Goal: Task Accomplishment & Management: Complete application form

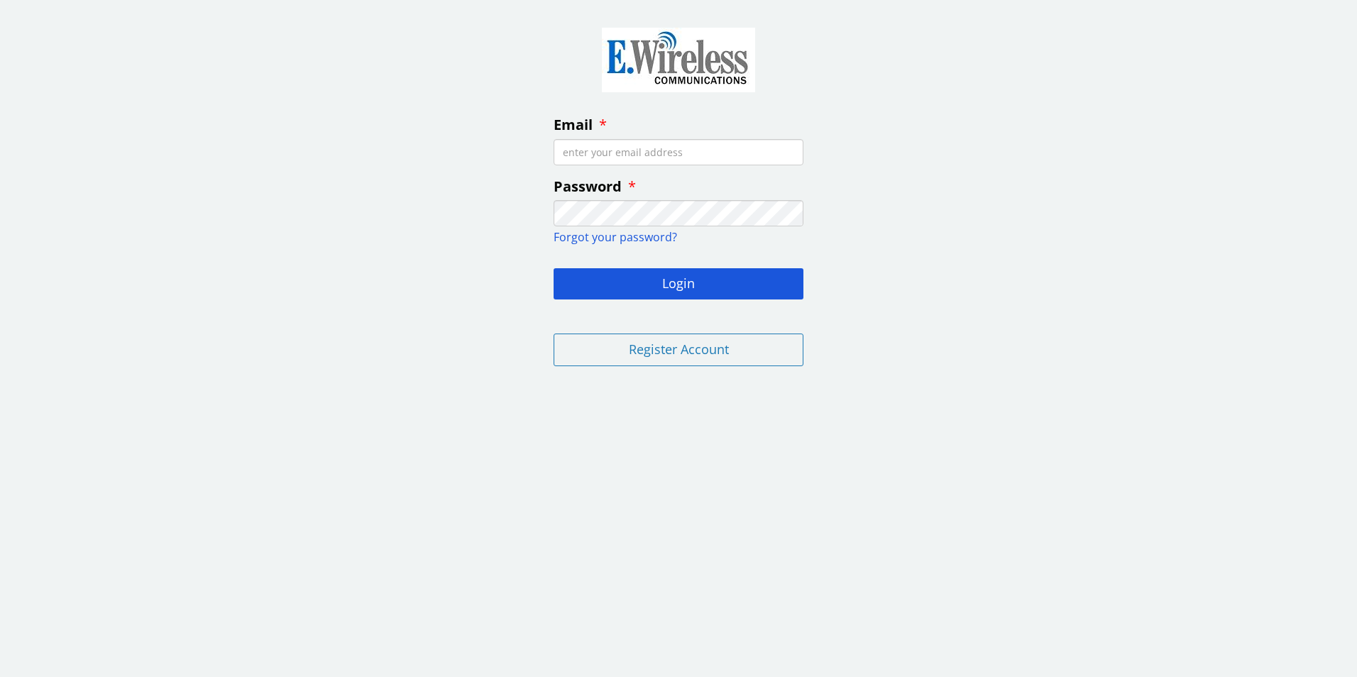
click at [670, 151] on input "Email" at bounding box center [678, 152] width 250 height 26
type input "[EMAIL_ADDRESS][DOMAIN_NAME]"
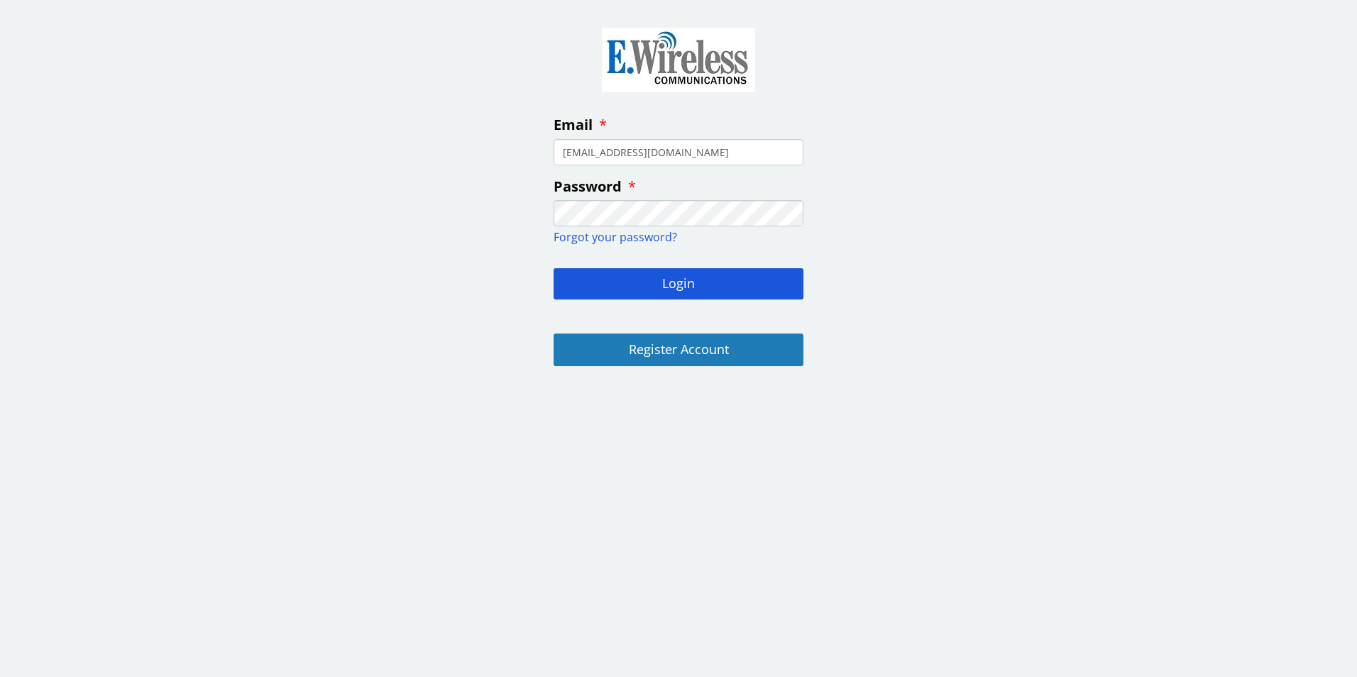
click at [722, 348] on button "Register Account" at bounding box center [678, 350] width 250 height 33
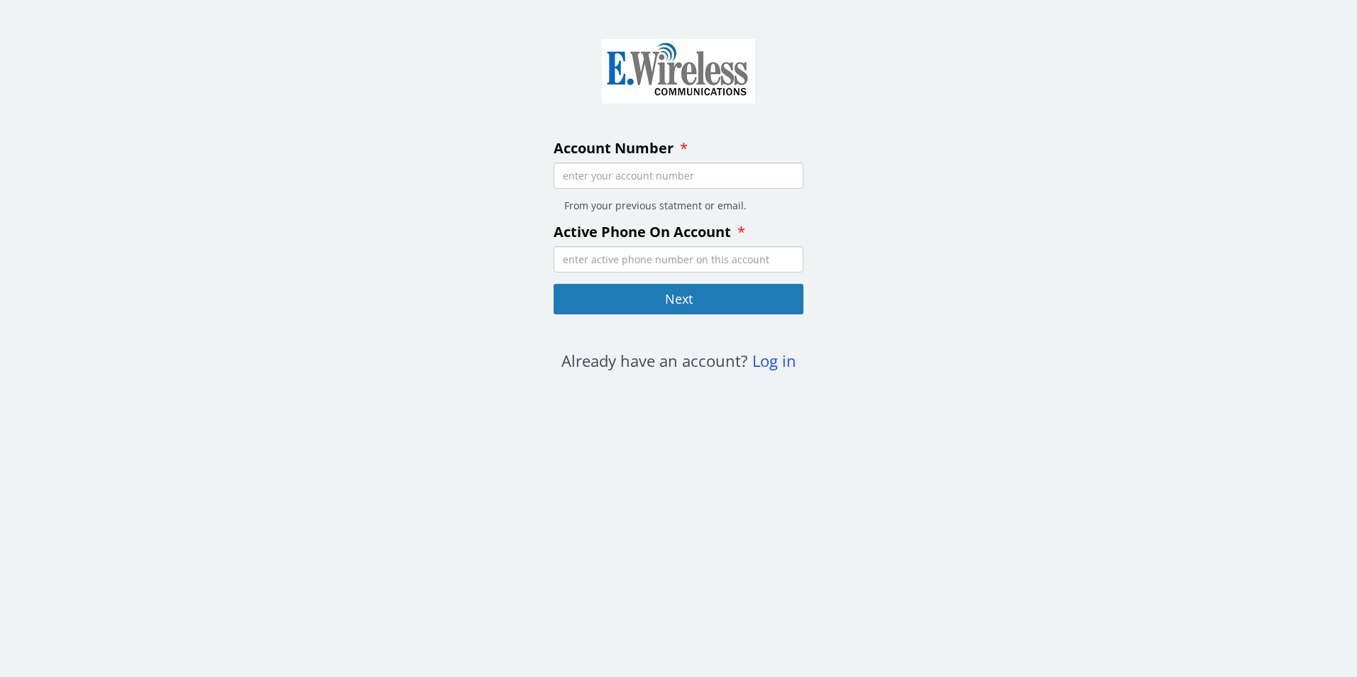
click at [713, 180] on input "Account Number" at bounding box center [678, 176] width 250 height 26
click at [696, 260] on input "Active Phone On Account" at bounding box center [678, 259] width 250 height 26
type input "5106841016"
click at [710, 177] on input "Account Number" at bounding box center [678, 176] width 250 height 26
click at [575, 174] on input "Account Number" at bounding box center [678, 176] width 250 height 26
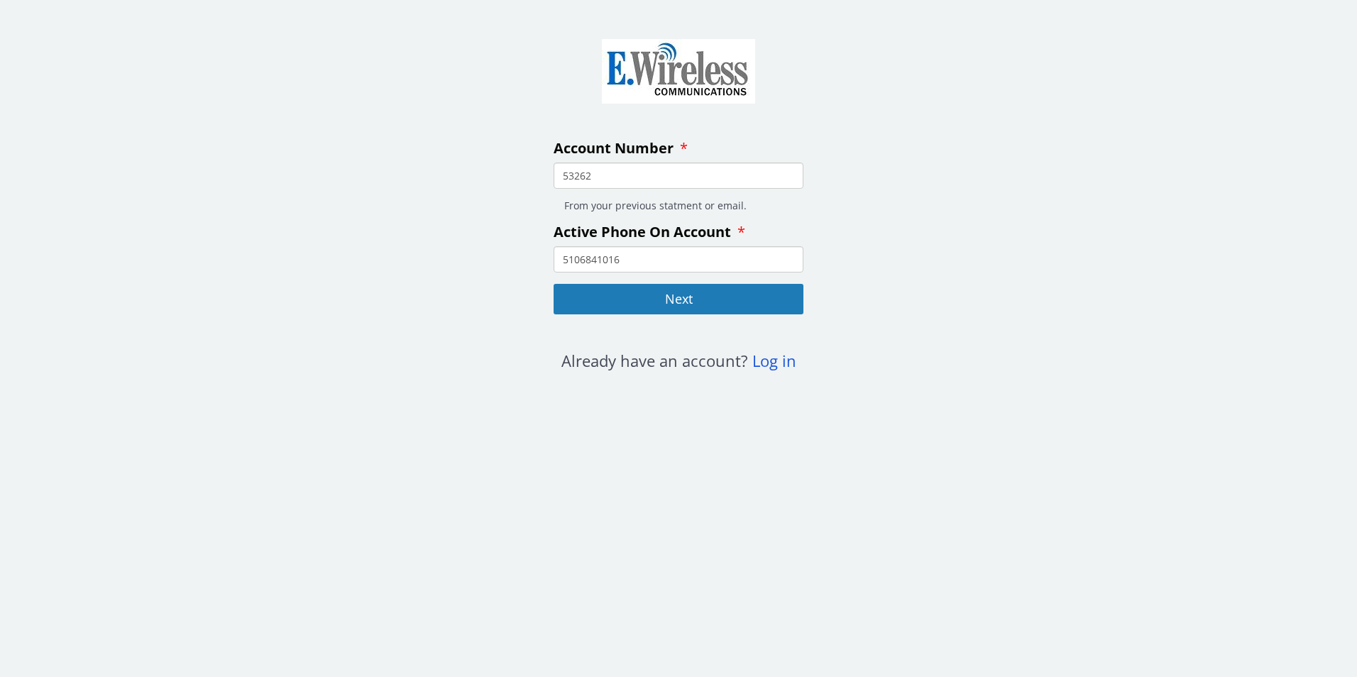
type input "53262"
click at [684, 293] on button "Next" at bounding box center [678, 299] width 250 height 31
click at [686, 297] on button "Next" at bounding box center [678, 299] width 250 height 31
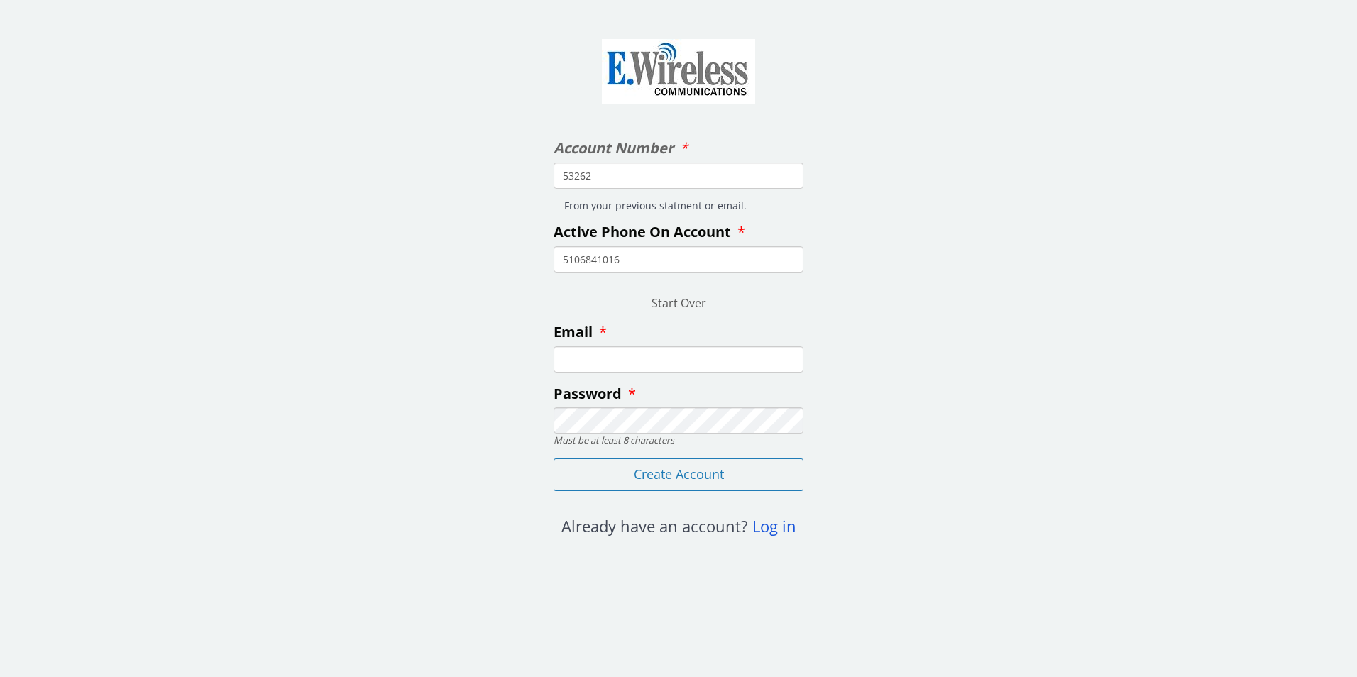
click at [666, 362] on input "Email" at bounding box center [678, 359] width 250 height 26
click at [629, 356] on input "[EMAIL_ADDRESS][DOMAIN_NAME]" at bounding box center [678, 359] width 250 height 26
type input "[EMAIL_ADDRESS][DOMAIN_NAME]"
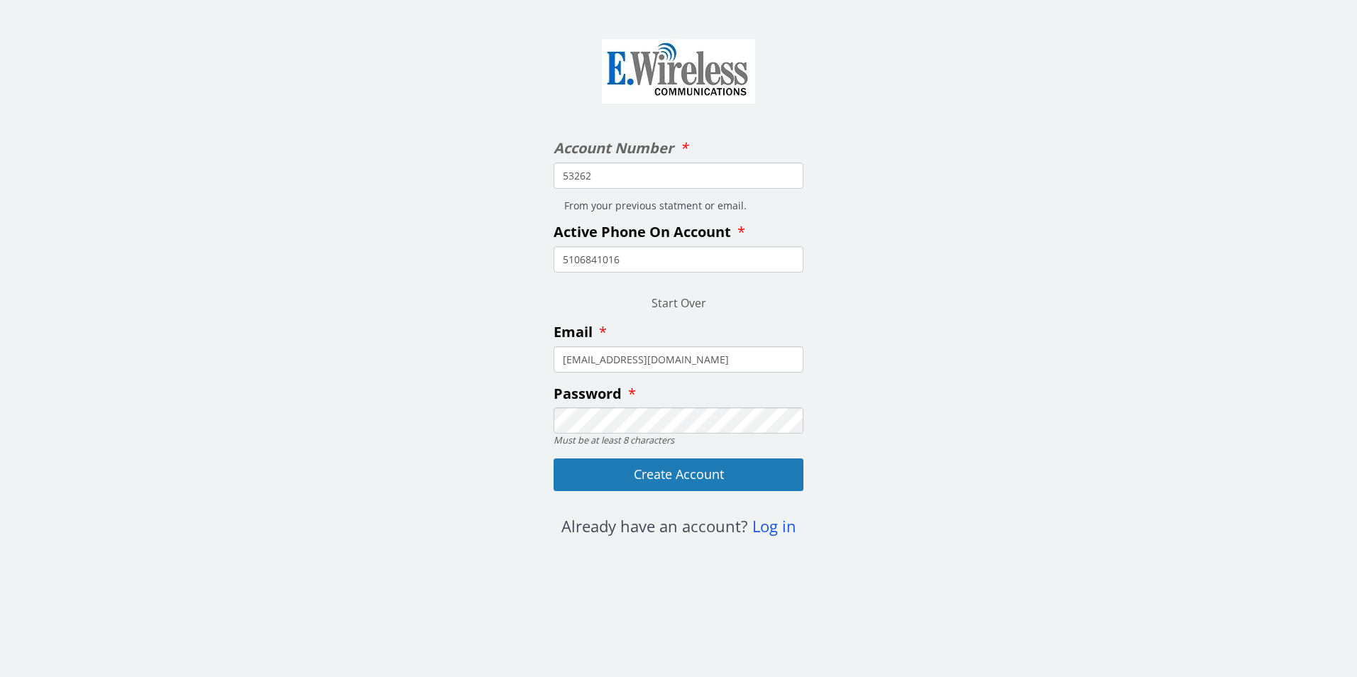
click at [684, 476] on button "Create Account" at bounding box center [678, 474] width 250 height 33
click at [700, 480] on button "Create Account" at bounding box center [678, 474] width 250 height 33
